Goal: Information Seeking & Learning: Learn about a topic

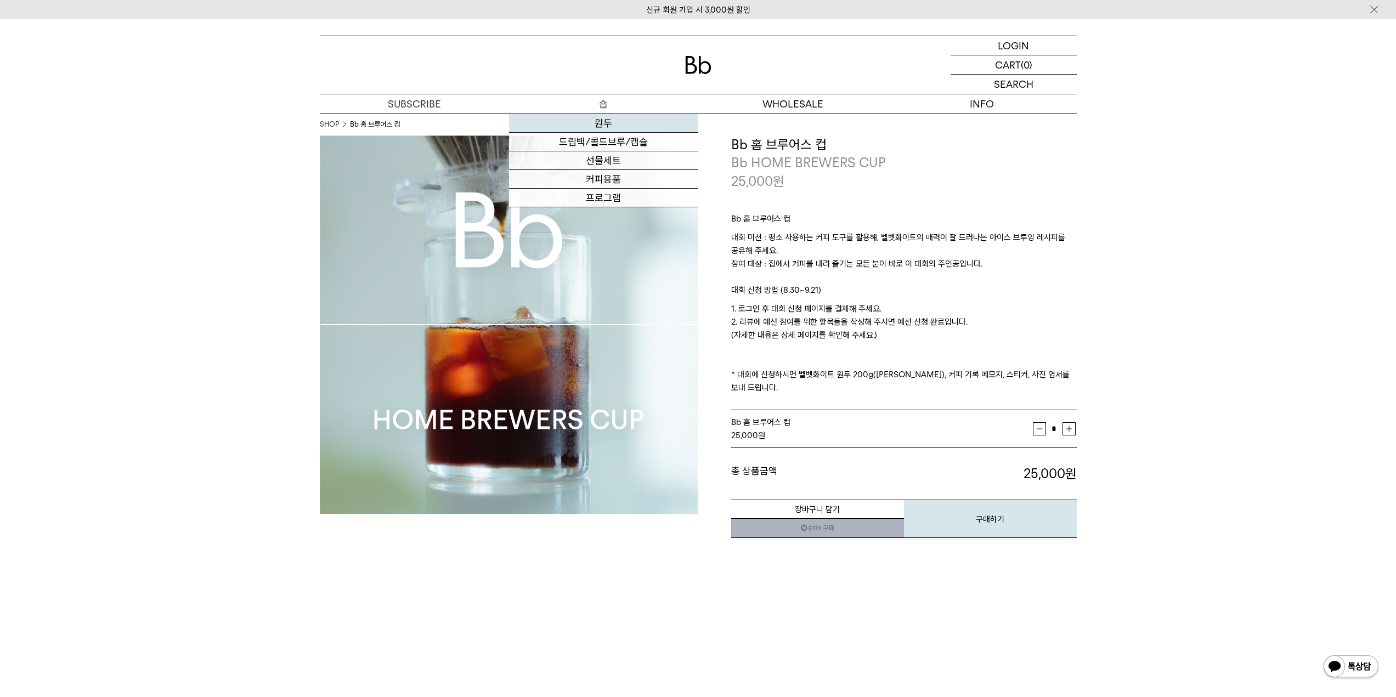
click at [581, 128] on link "원두" at bounding box center [603, 123] width 189 height 19
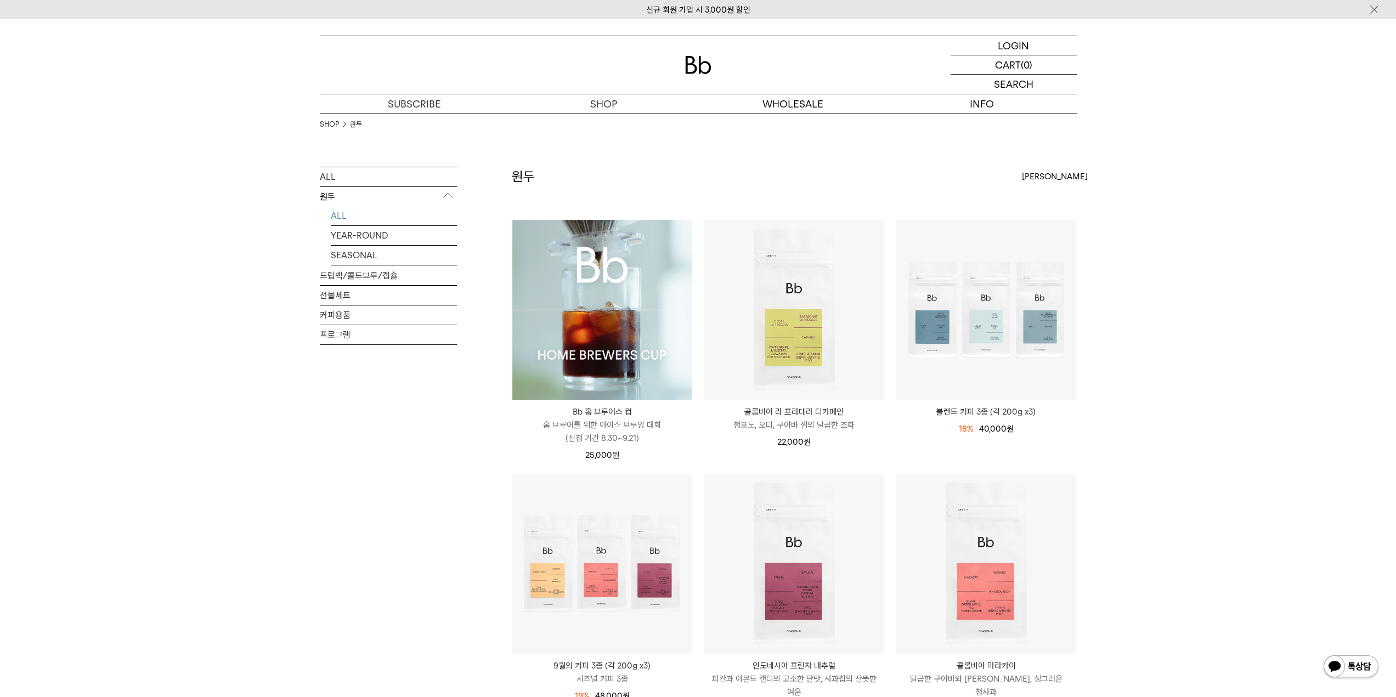
click at [632, 348] on img at bounding box center [602, 310] width 180 height 180
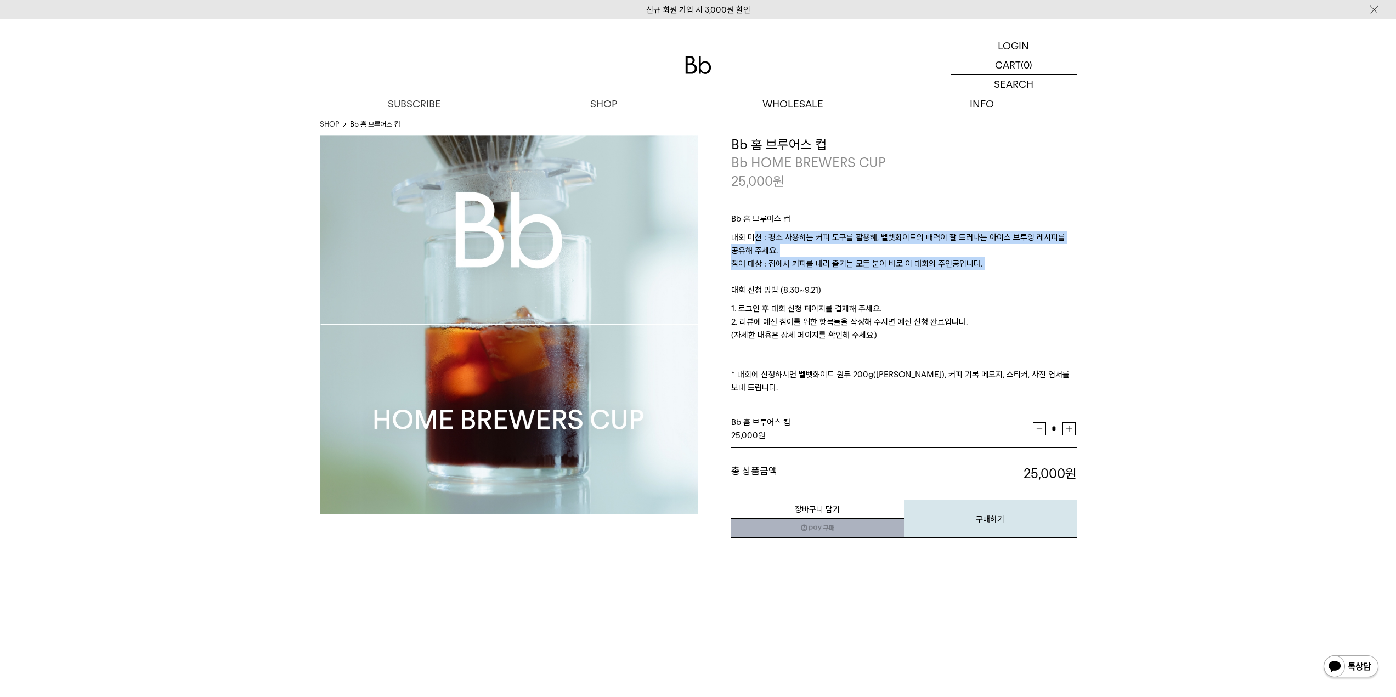
drag, startPoint x: 753, startPoint y: 231, endPoint x: 767, endPoint y: 274, distance: 45.5
click at [767, 274] on p "대회 미션 : 평소 사용하는 커피 도구를 활용해, 벨벳화이트의 매력이 잘 드러나는 아이스 브루잉 레시피를 공유해 주세요. 참여 대상 : 집에서…" at bounding box center [904, 257] width 346 height 53
drag, startPoint x: 767, startPoint y: 274, endPoint x: 726, endPoint y: 230, distance: 60.6
click at [726, 230] on div "**********" at bounding box center [887, 338] width 379 height 404
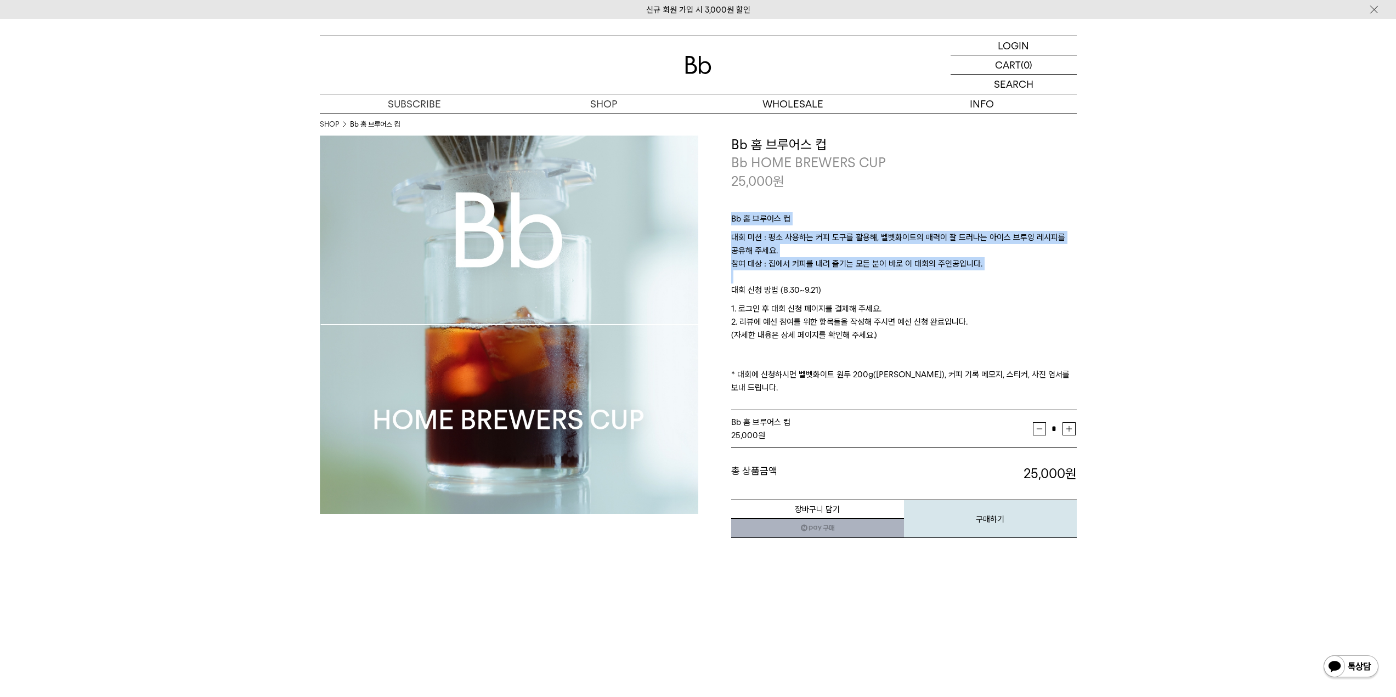
click at [726, 230] on div "**********" at bounding box center [887, 338] width 379 height 404
drag, startPoint x: 726, startPoint y: 230, endPoint x: 743, endPoint y: 284, distance: 57.1
click at [743, 284] on div "**********" at bounding box center [887, 338] width 379 height 404
click at [743, 284] on p "대회 신청 방법 (8.30~9.21)" at bounding box center [904, 293] width 346 height 19
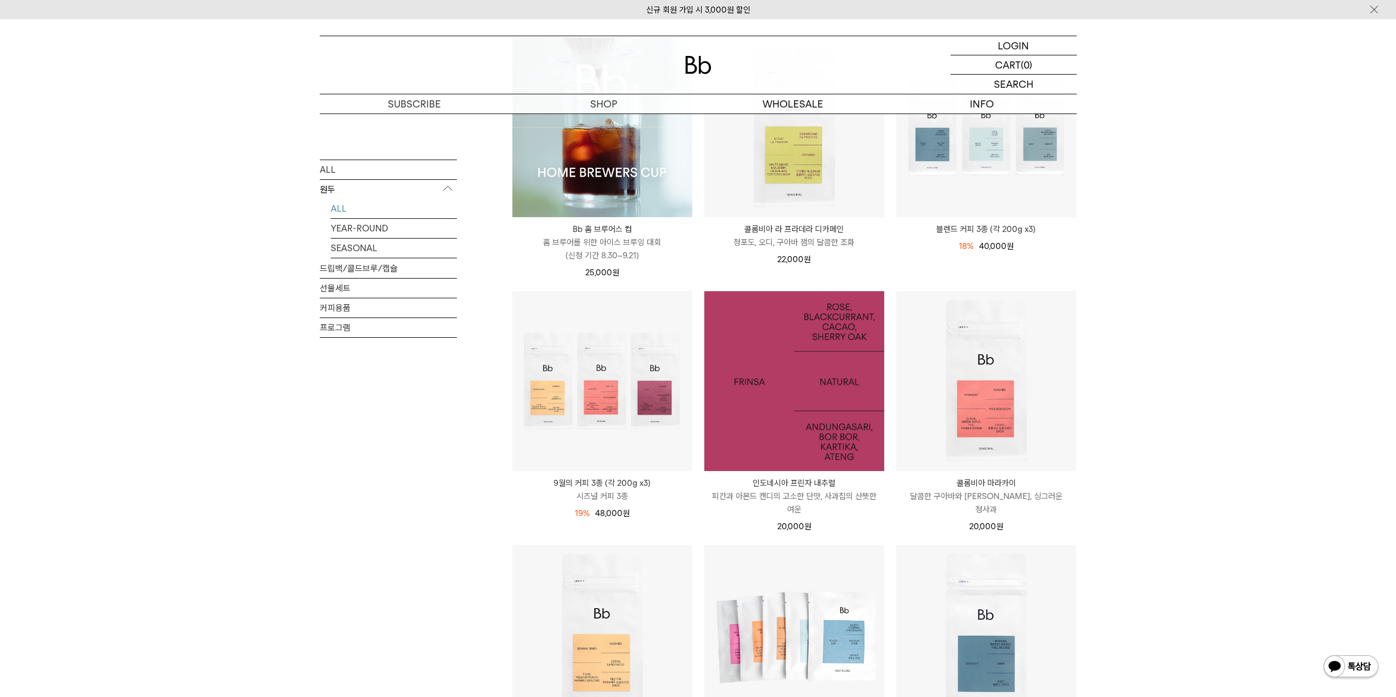
scroll to position [366, 0]
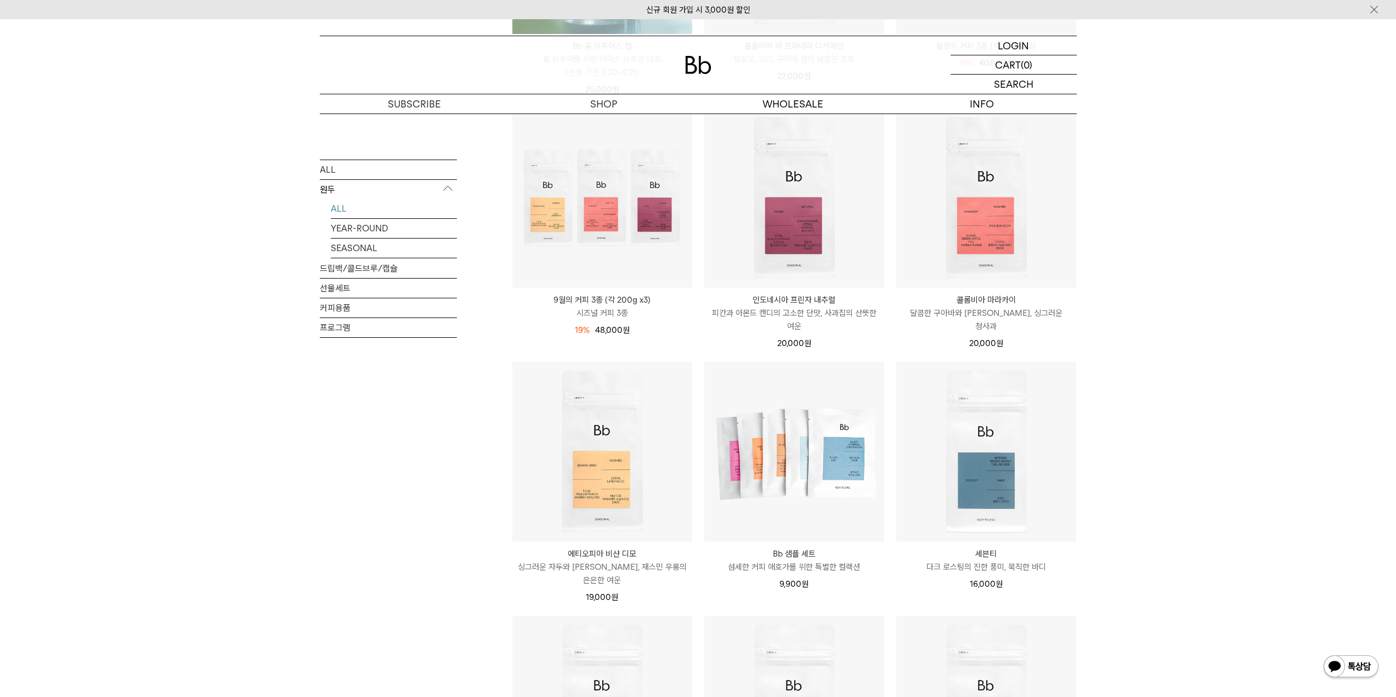
click at [629, 296] on p "9월의 커피 3종 (각 200g x3)" at bounding box center [602, 300] width 180 height 13
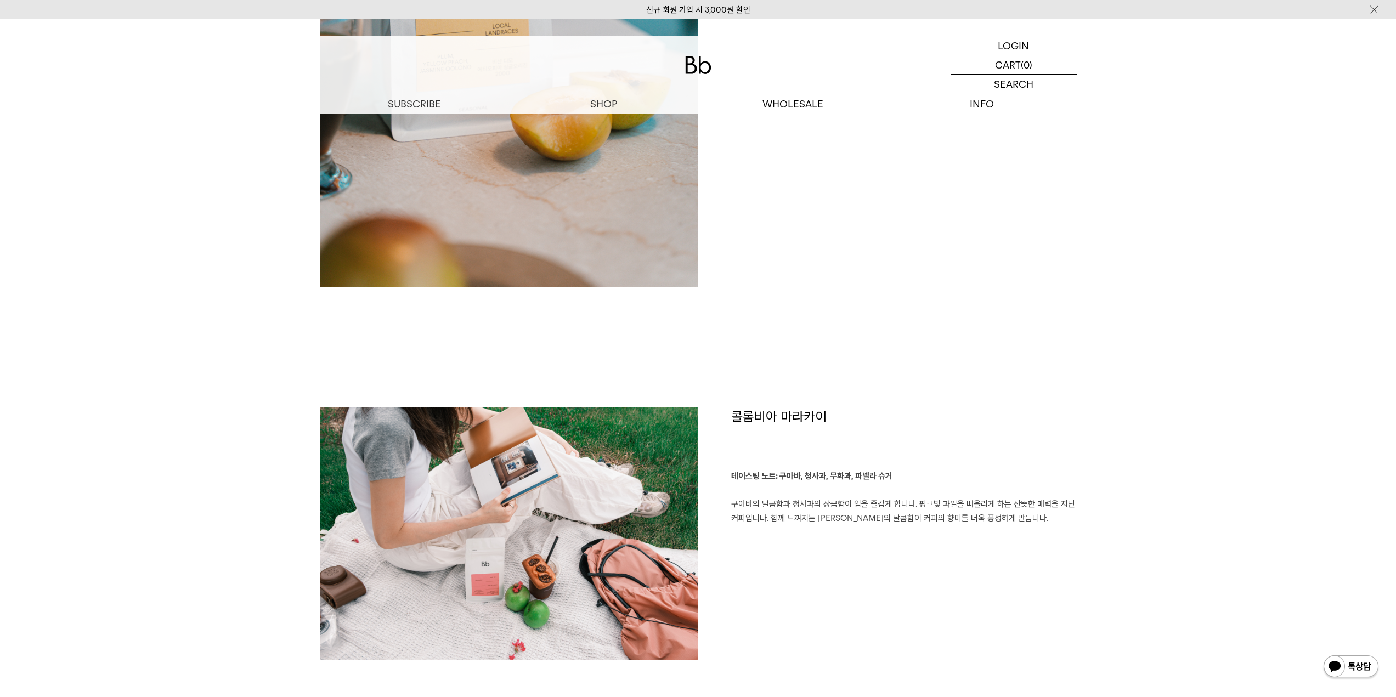
scroll to position [1280, 0]
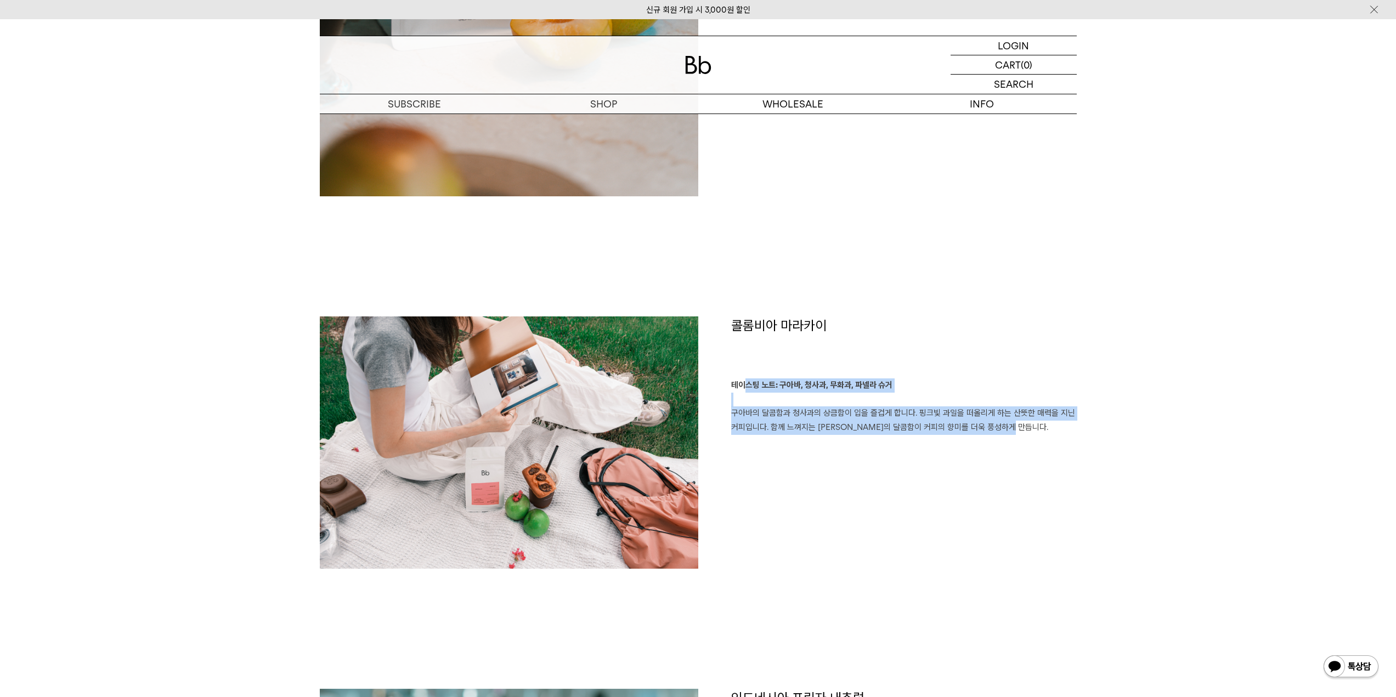
drag, startPoint x: 912, startPoint y: 435, endPoint x: 1017, endPoint y: 463, distance: 109.0
click at [1017, 463] on div "콜롬비아 마라카이 테이스팅 노트: 구아바, 청사과, 무화과, 파넬라 슈거 구아바의 달콤함과 청사과의 상큼함이 입을 즐겁게 합니다. 핑크빛 과일…" at bounding box center [887, 448] width 379 height 263
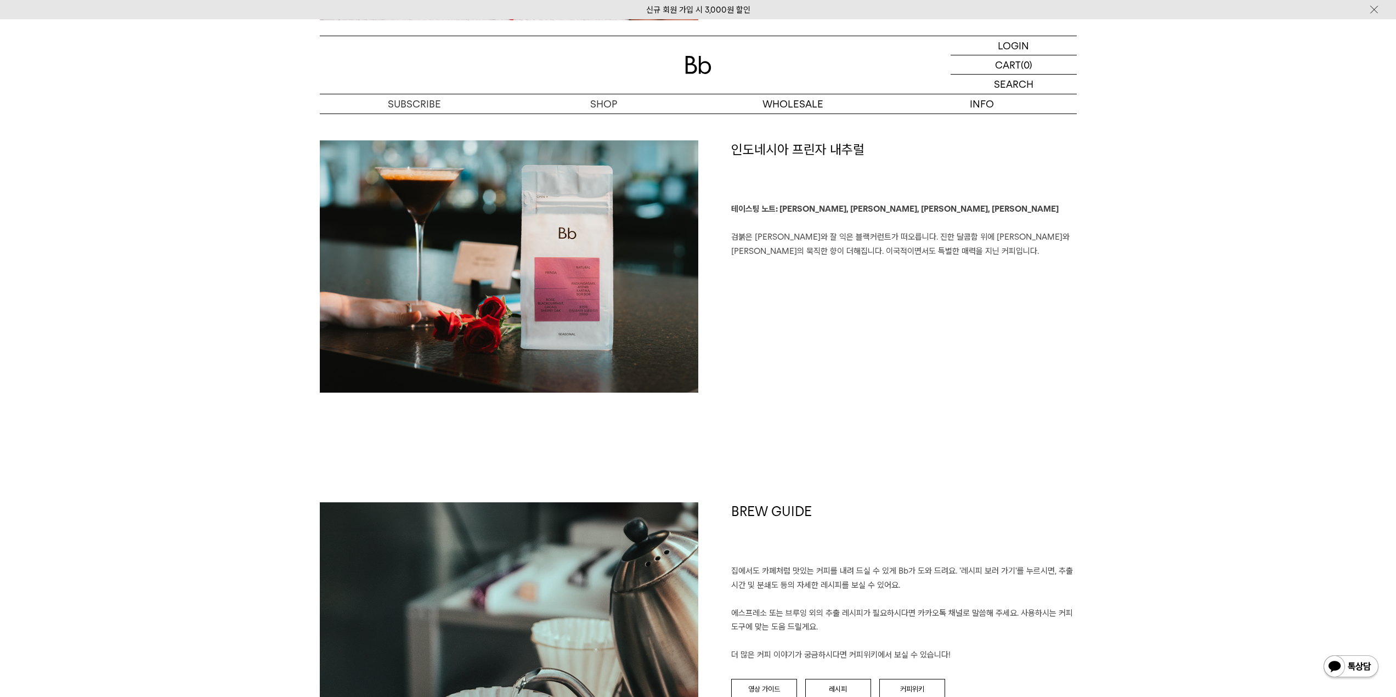
scroll to position [1646, 0]
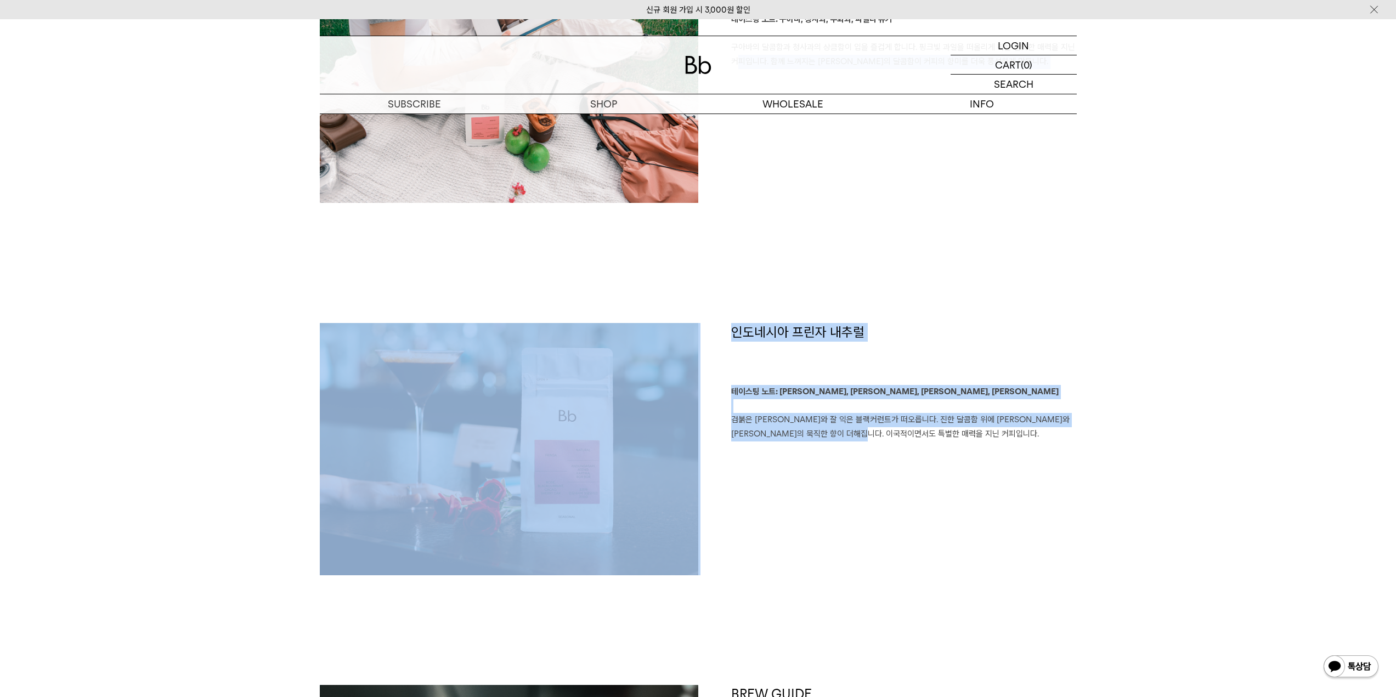
drag, startPoint x: 966, startPoint y: 458, endPoint x: 700, endPoint y: 320, distance: 300.4
click at [700, 320] on div "콜롬비아 마라카이 테이스팅 노트: 구아바, 청사과, 무화과, 파넬라 슈거 구아바의 달콤함과 청사과의 상큼함이 입을 즐겁게 합니다. 핑크빛 과일…" at bounding box center [698, 562] width 757 height 1223
click at [768, 332] on h1 "인도네시아 프린자 내추럴" at bounding box center [904, 354] width 346 height 63
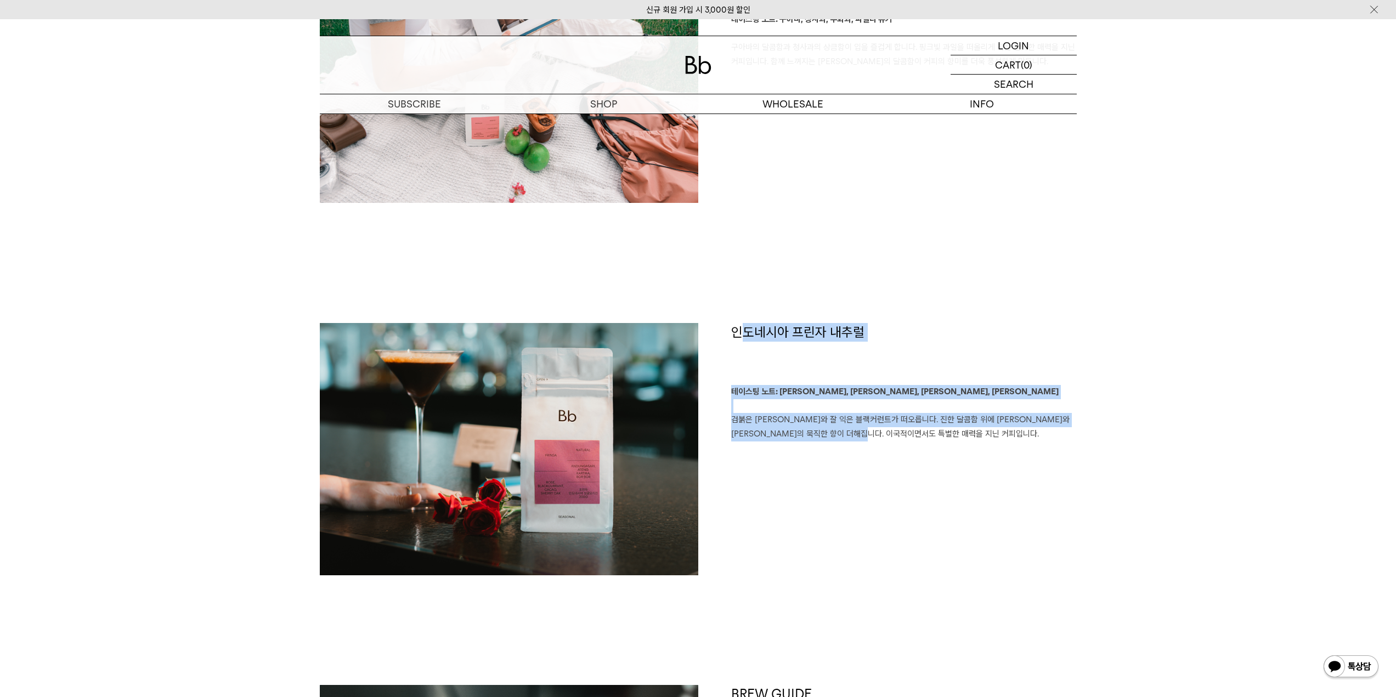
drag, startPoint x: 738, startPoint y: 327, endPoint x: 1013, endPoint y: 441, distance: 297.6
click at [1010, 440] on div "인도네시아 프린자 내추럴 테이스팅 노트: [PERSON_NAME], [PERSON_NAME], [PERSON_NAME], 셰리오크 검붉은 장미…" at bounding box center [887, 449] width 379 height 252
click at [1015, 441] on p "테이스팅 노트: [PERSON_NAME], 블랙커런트, [PERSON_NAME], [PERSON_NAME] 검붉은 [PERSON_NAME]와 …" at bounding box center [904, 413] width 346 height 56
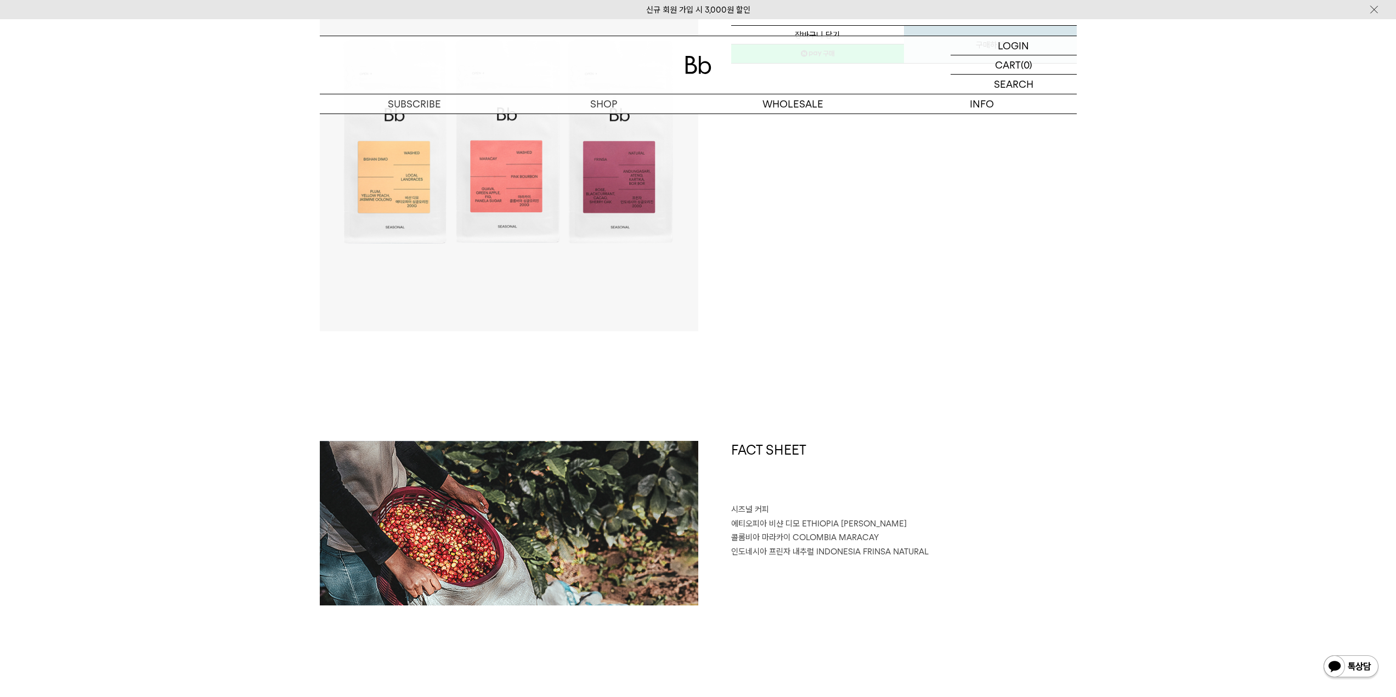
scroll to position [0, 0]
